Goal: Communication & Community: Answer question/provide support

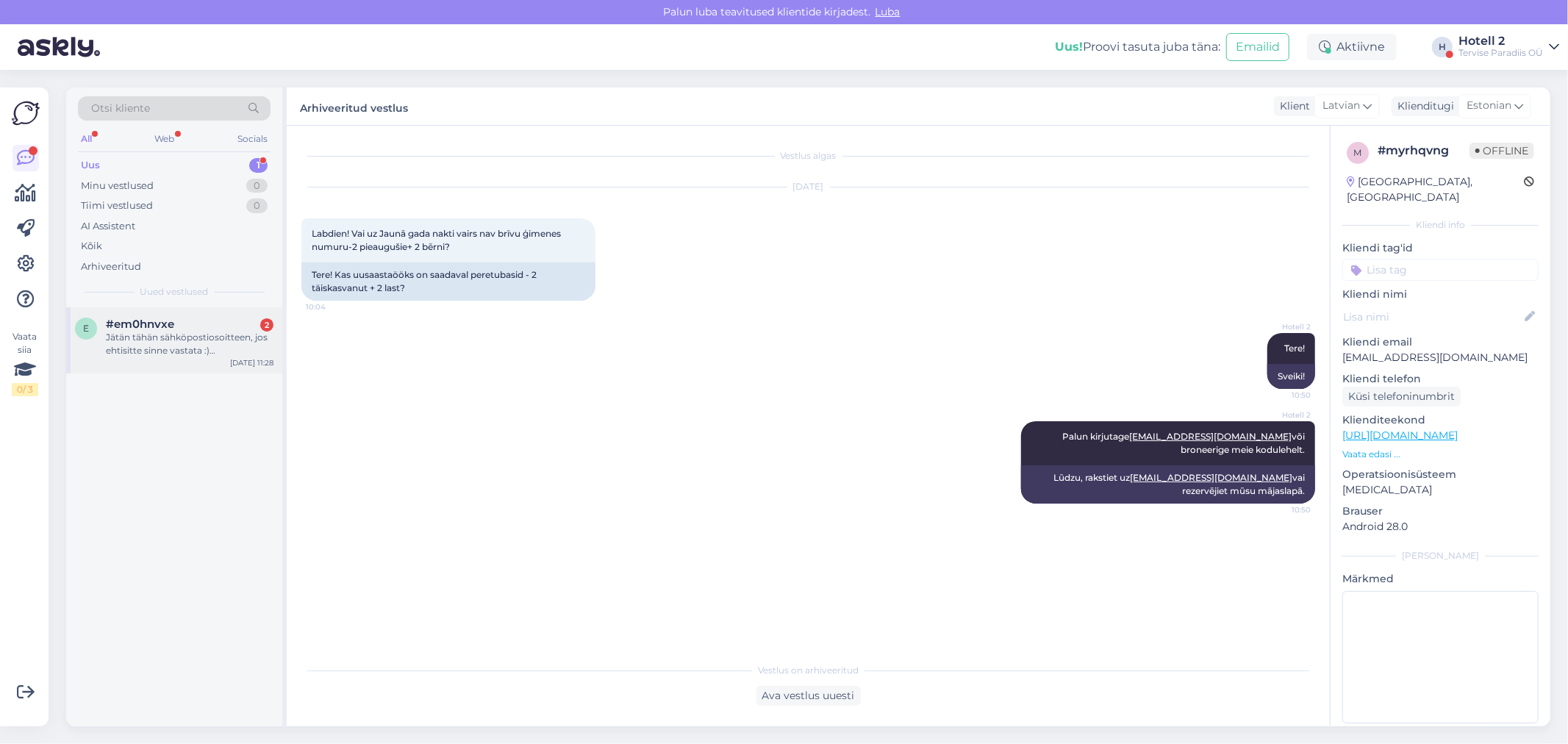
click at [157, 339] on div "Jätän tähän sähköpostiosoitteen, jos ehtisitte sinne vastata :) [EMAIL_ADDRESS]…" at bounding box center [189, 344] width 168 height 27
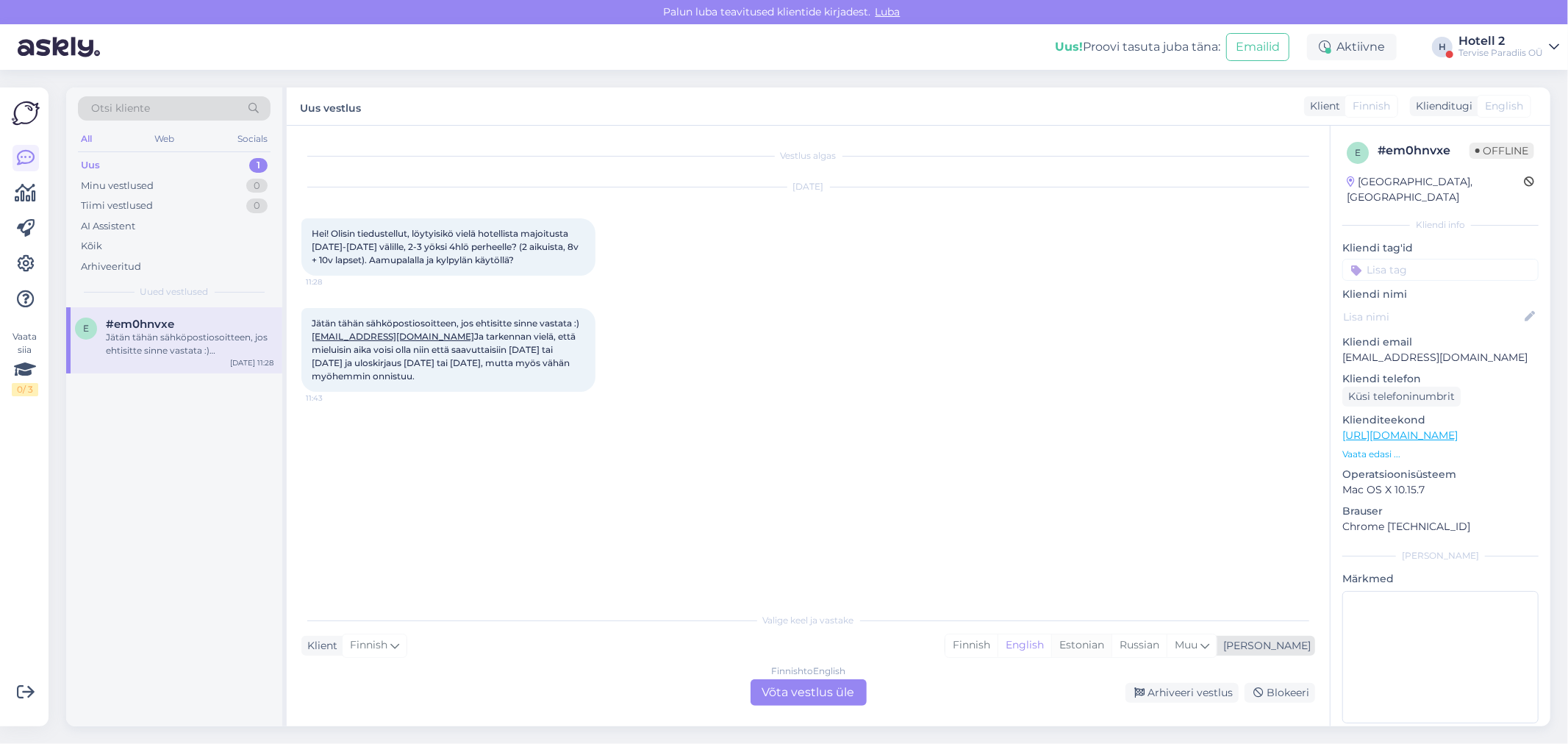
click at [1111, 644] on div "Estonian" at bounding box center [1082, 645] width 60 height 22
click at [788, 692] on div "Finnish to Estonian Võta vestlus üle" at bounding box center [808, 693] width 116 height 27
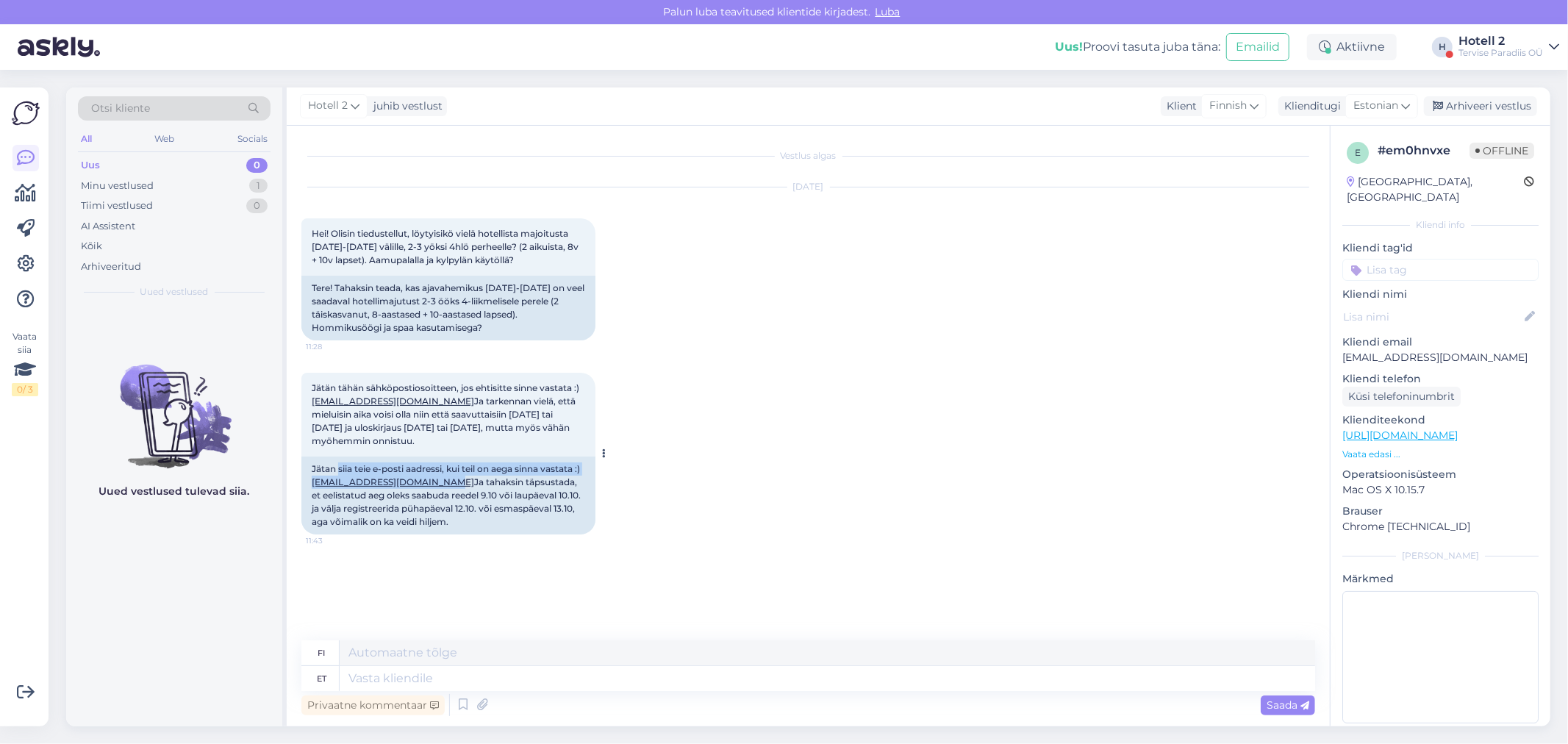
drag, startPoint x: 465, startPoint y: 494, endPoint x: 339, endPoint y: 487, distance: 126.2
click at [339, 487] on div "Jätan siia teie e-posti aadressi, kui teil on aega sinna vastata :) [EMAIL_ADDR…" at bounding box center [448, 495] width 294 height 78
click at [958, 596] on div "Vestlus algas [DATE] Hei! Olisin tiedustellut, löytyisikö vielä hotellista majo…" at bounding box center [815, 384] width 1027 height 487
drag, startPoint x: 458, startPoint y: 495, endPoint x: 318, endPoint y: 490, distance: 140.1
click at [318, 490] on div "Jätan siia teie e-posti aadressi, kui teil on aega sinna vastata :) [EMAIL_ADDR…" at bounding box center [448, 495] width 294 height 78
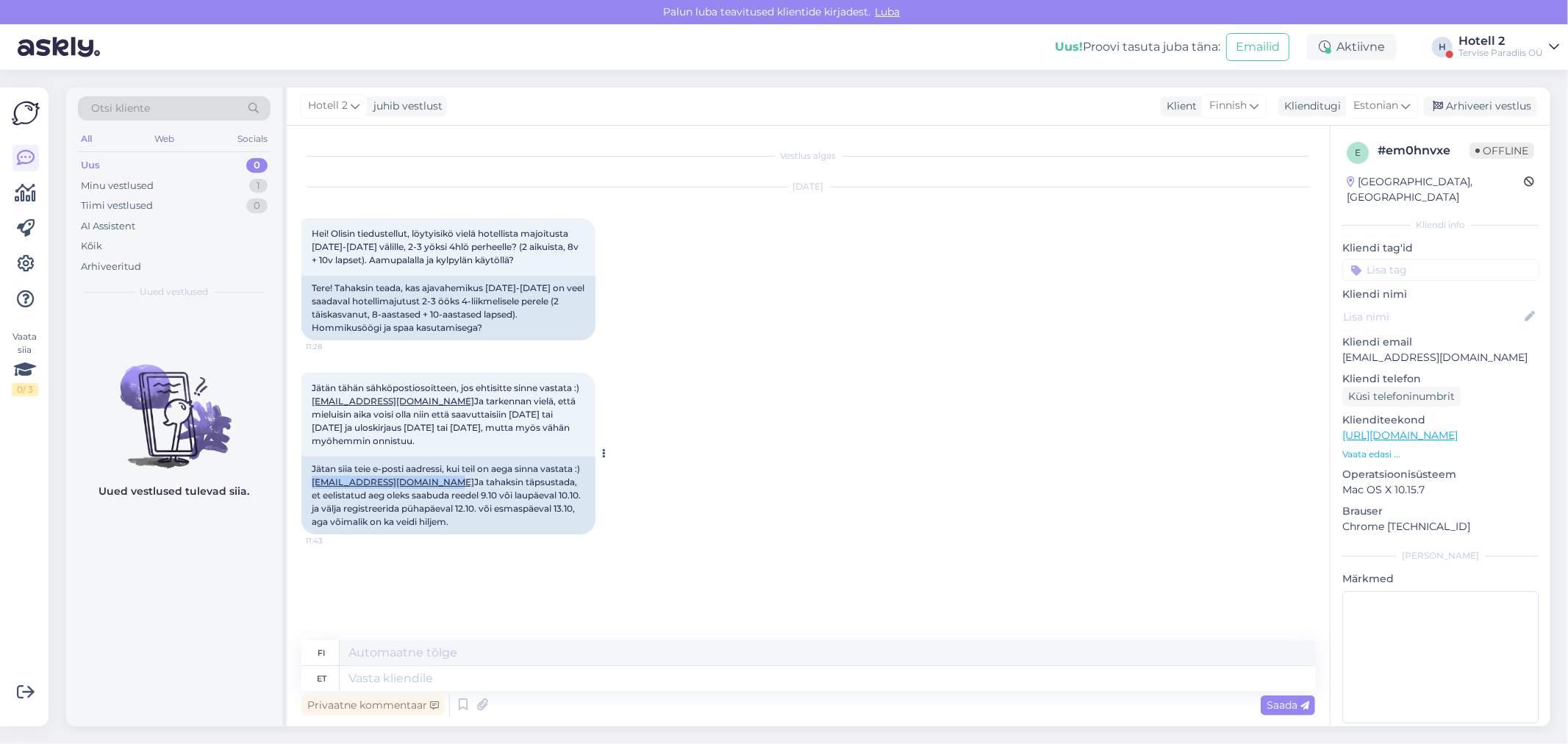
copy link "[EMAIL_ADDRESS][DOMAIN_NAME]"
click at [377, 679] on textarea at bounding box center [827, 678] width 975 height 25
type textarea "Tere!"
type textarea "Hei!"
type textarea "Tere! [GEOGRAPHIC_DATA]"
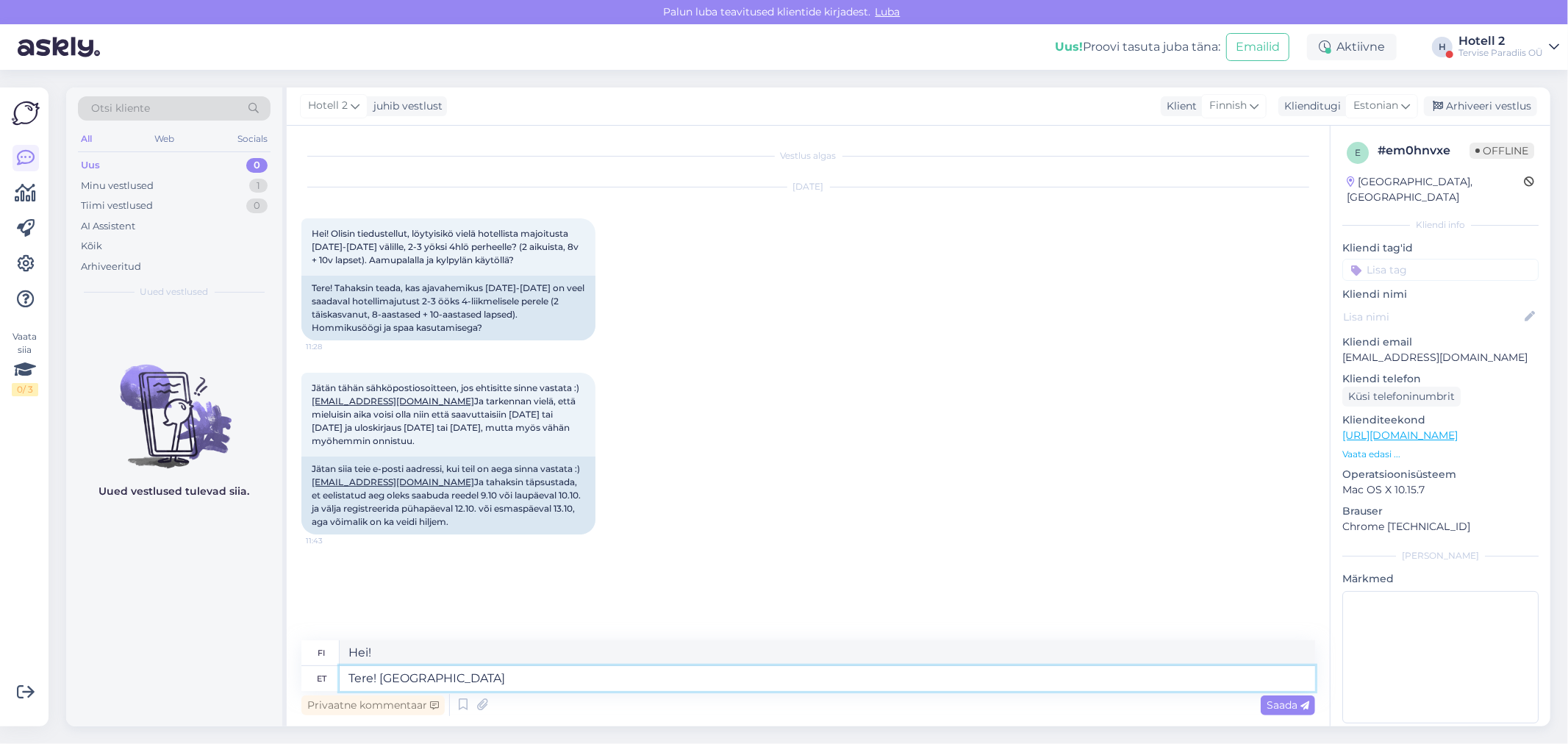
type textarea "Hei! Minä vastaan."
type textarea "Tere! Vastan e-mailile :"
type textarea "Hei! Vastaan ​​sähköpostiisi."
type textarea "Tere! Vastan e-mailile :)"
type textarea "Hei! Vastaan ​​sähköpostiisi :)"
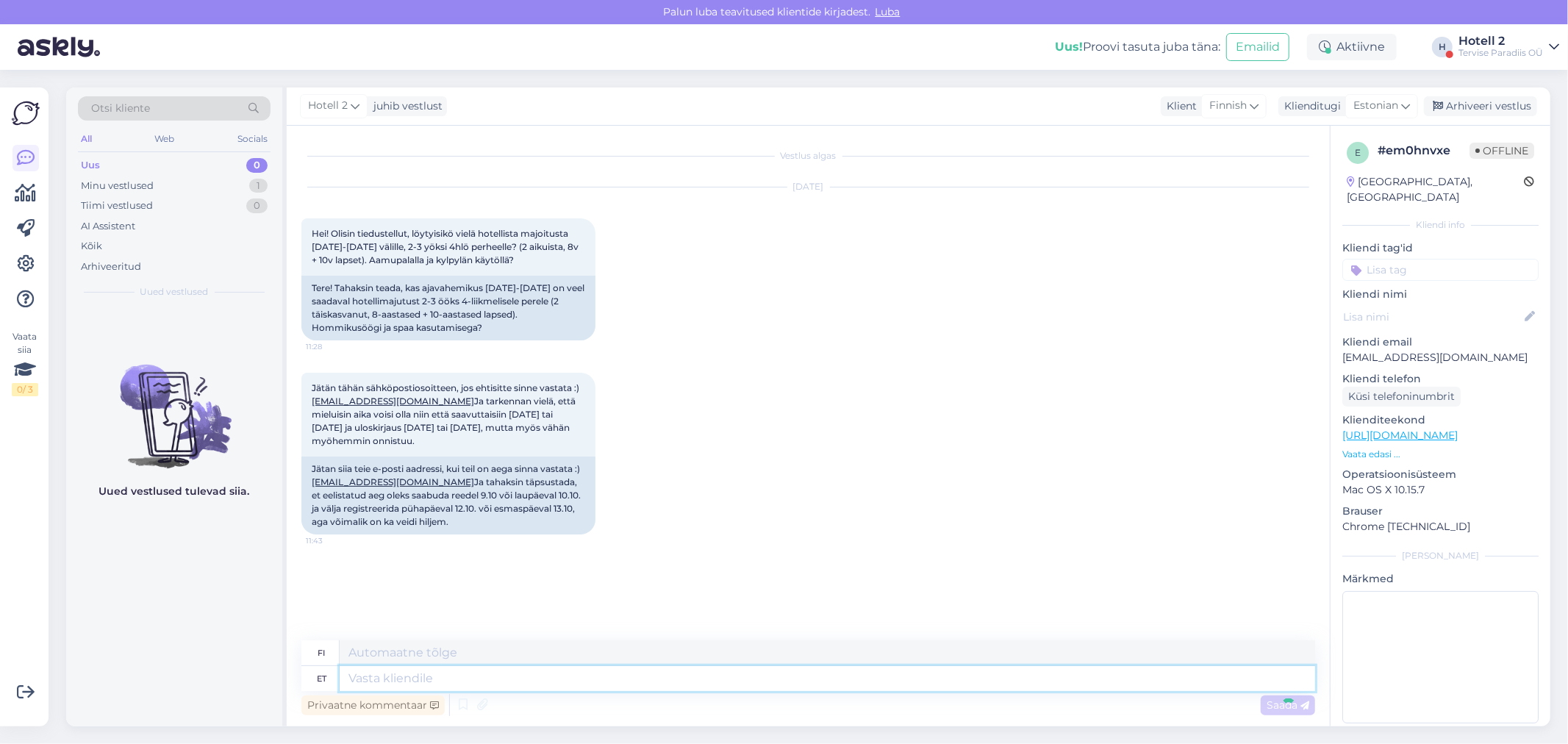
scroll to position [50, 0]
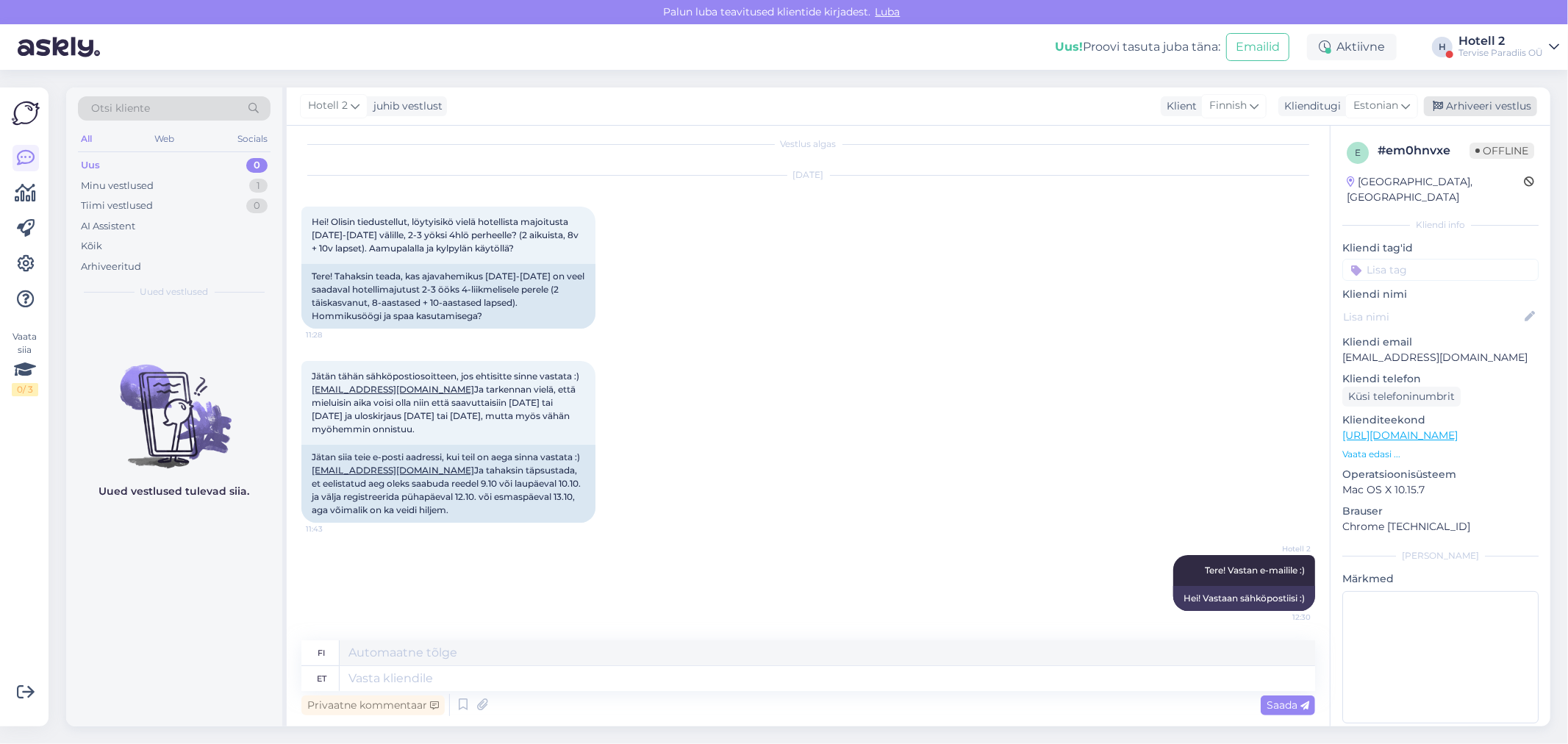
click at [1449, 104] on div "Arhiveeri vestlus" at bounding box center [1480, 106] width 113 height 20
